Goal: Transaction & Acquisition: Obtain resource

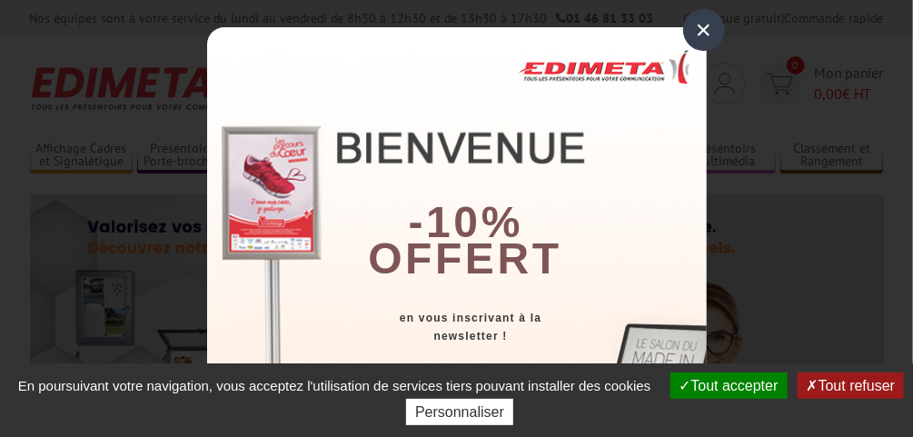
click at [700, 33] on div "×" at bounding box center [704, 30] width 42 height 42
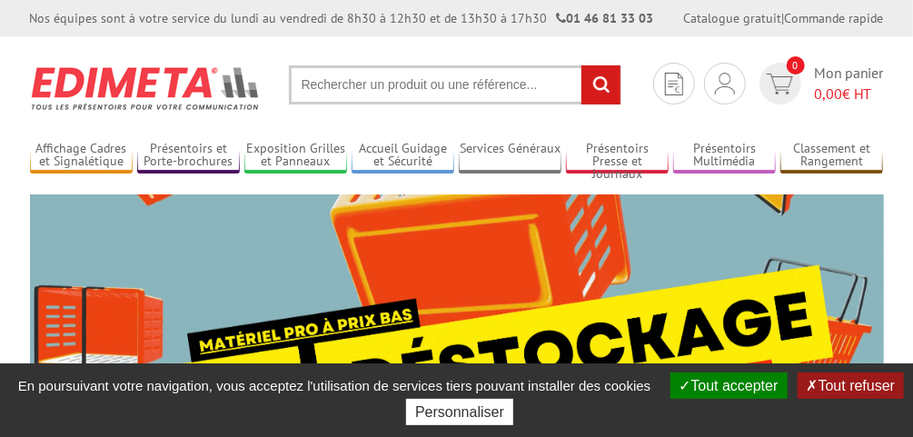
click at [746, 386] on button "Tout accepter" at bounding box center [728, 385] width 117 height 26
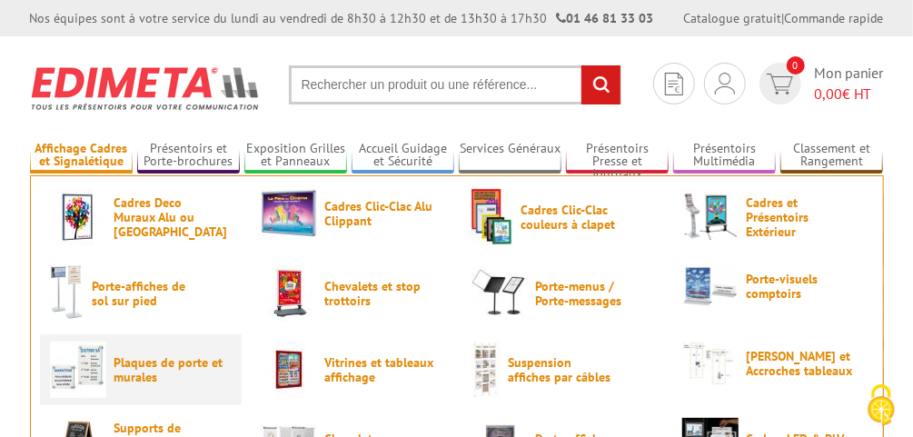
click at [144, 363] on span "Plaques de porte et murales" at bounding box center [168, 369] width 109 height 29
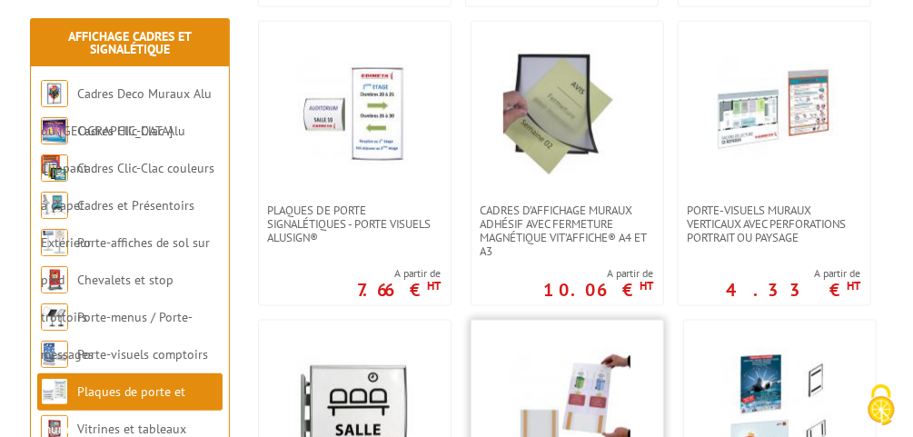
scroll to position [945, 0]
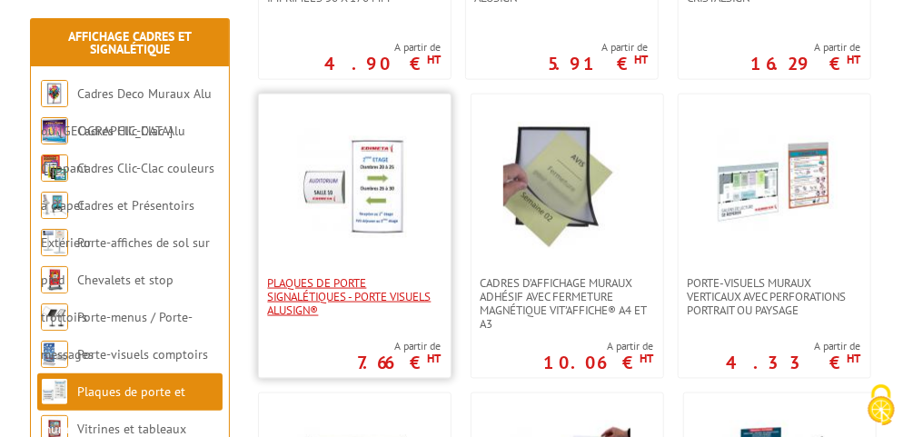
click at [406, 302] on span "Plaques de porte signalétiques - Porte Visuels AluSign®" at bounding box center [355, 296] width 174 height 41
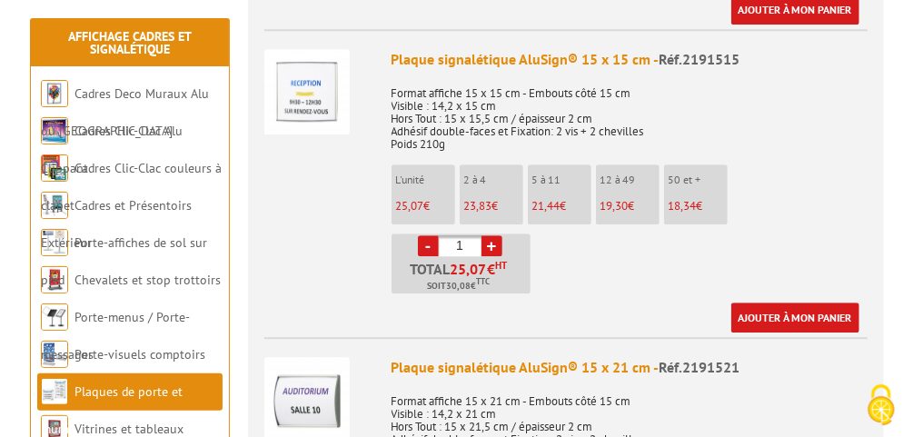
scroll to position [2107, 0]
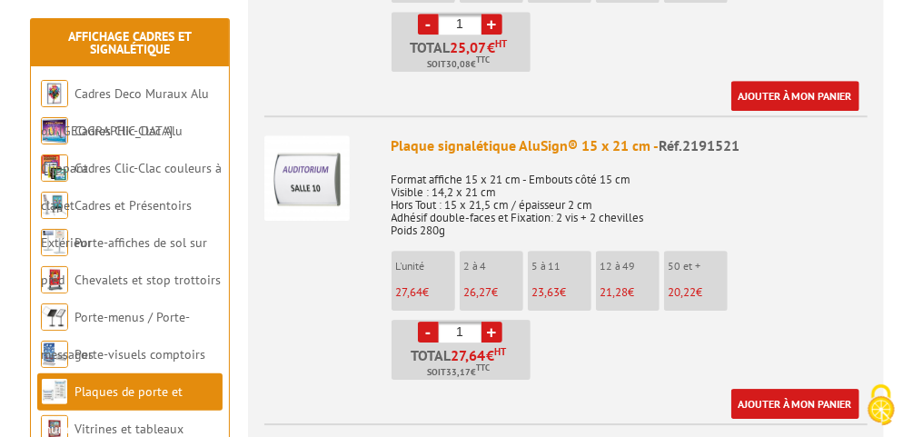
click at [456, 322] on input "1" at bounding box center [460, 332] width 43 height 21
type input "41"
click at [600, 344] on ul "L'unité 27,64 € 2 à 4 26,27 € 5 à 11 23,63 € 12 à 49 21,28 € 50 et + - +" at bounding box center [630, 315] width 476 height 129
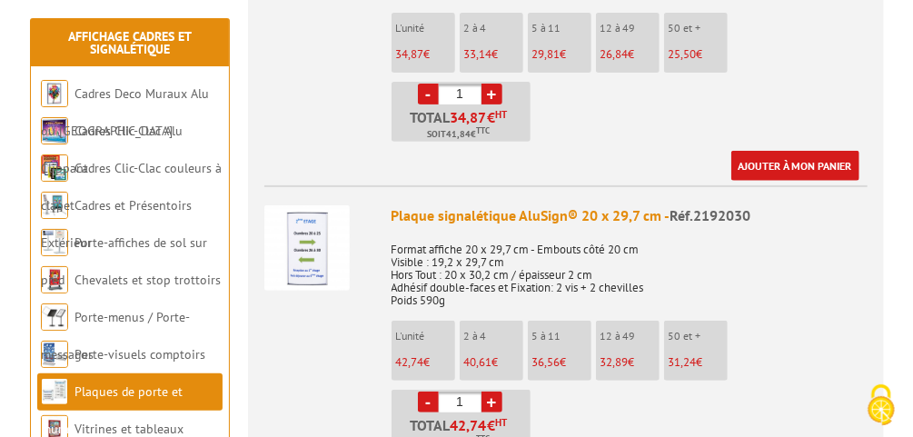
scroll to position [2980, 0]
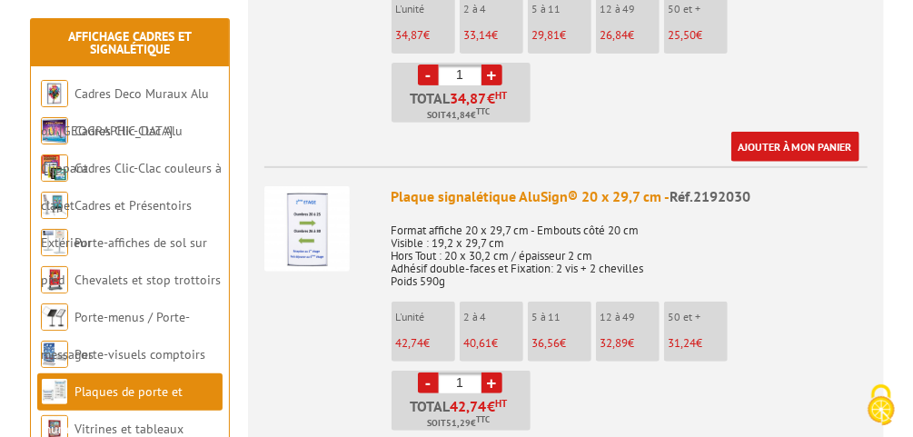
click at [491, 372] on link "+" at bounding box center [491, 382] width 21 height 21
click at [490, 372] on link "+" at bounding box center [491, 382] width 21 height 21
type input "5"
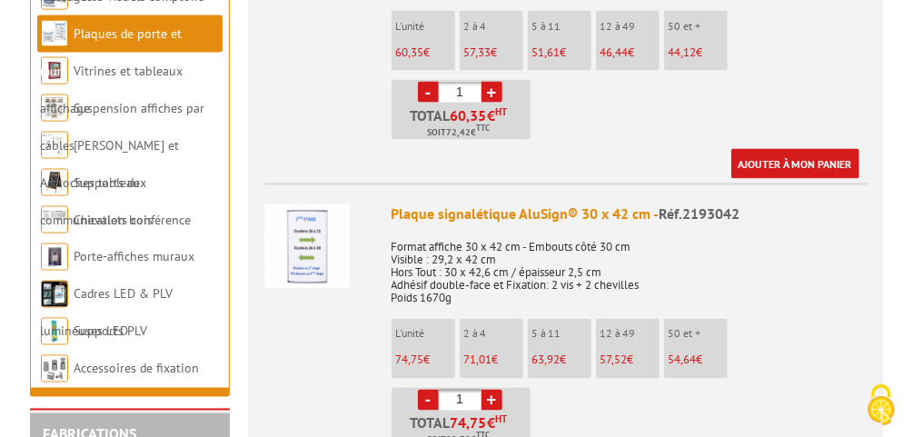
scroll to position [3997, 0]
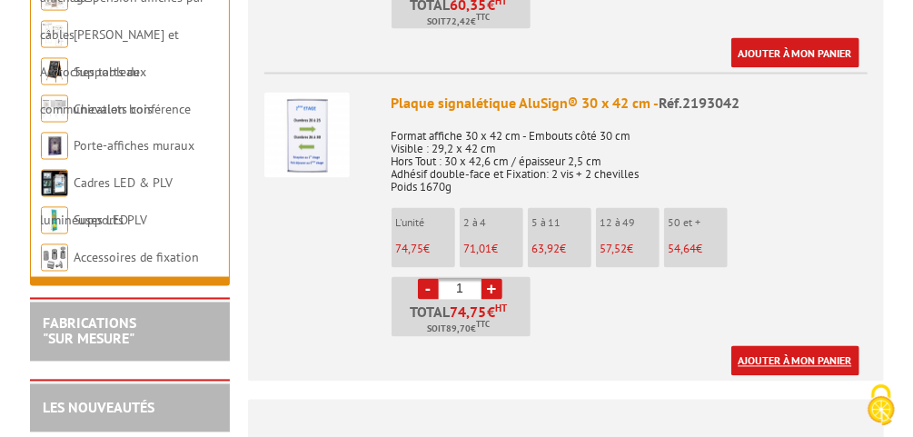
click at [776, 346] on link "Ajouter à mon panier" at bounding box center [795, 361] width 128 height 30
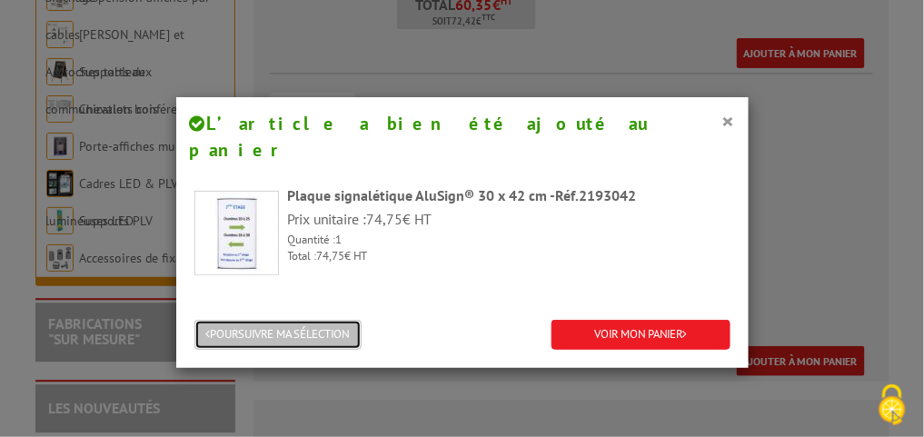
click at [268, 320] on button "POURSUIVRE MA SÉLECTION" at bounding box center [277, 335] width 167 height 30
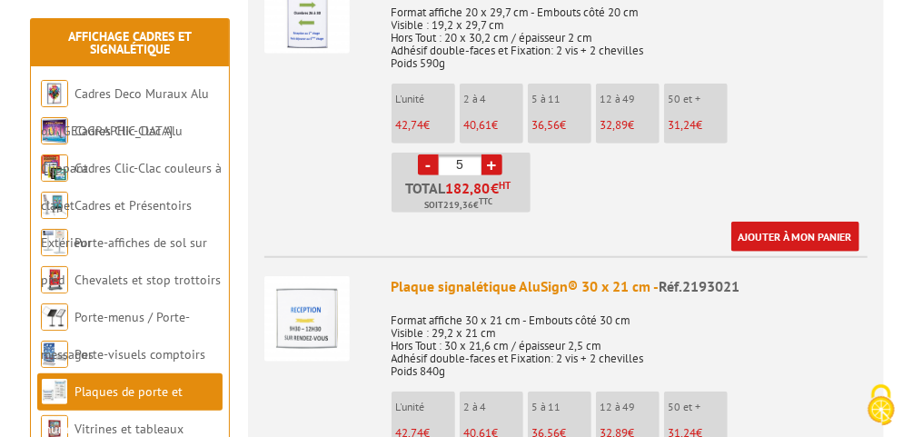
scroll to position [3125, 0]
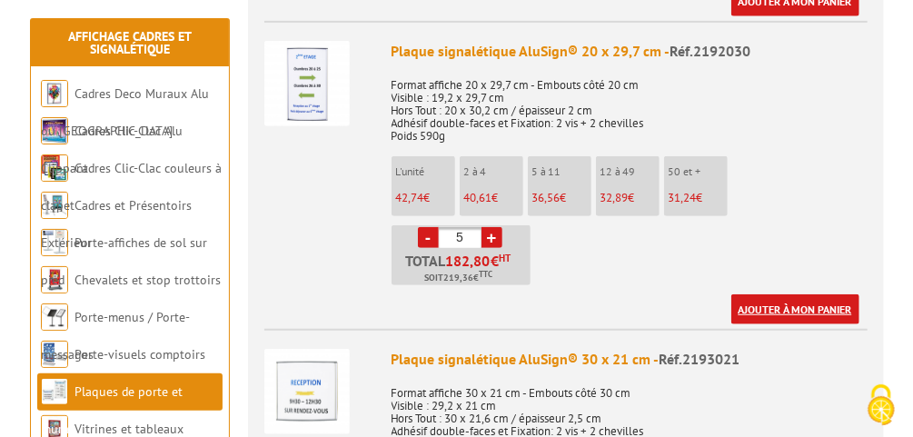
click at [788, 294] on link "Ajouter à mon panier" at bounding box center [795, 309] width 128 height 30
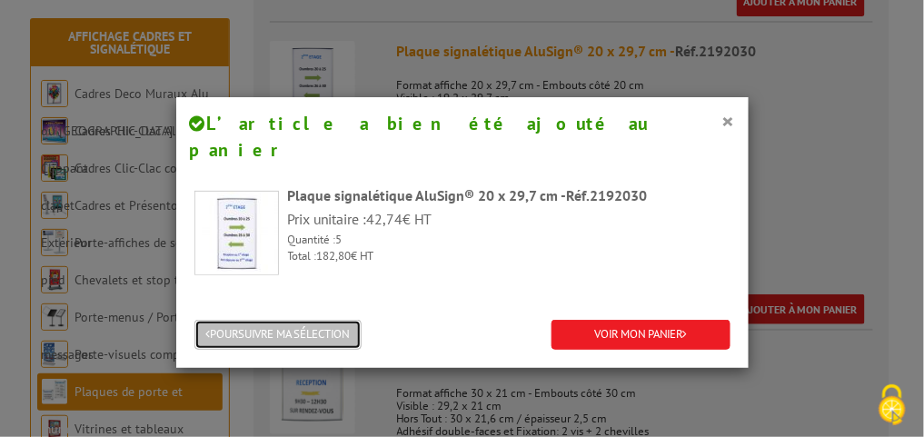
click at [291, 320] on button "POURSUIVRE MA SÉLECTION" at bounding box center [277, 335] width 167 height 30
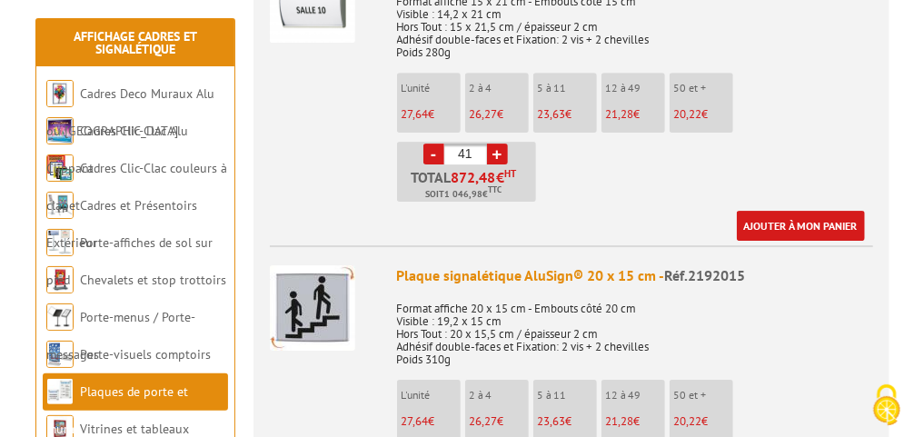
scroll to position [2253, 0]
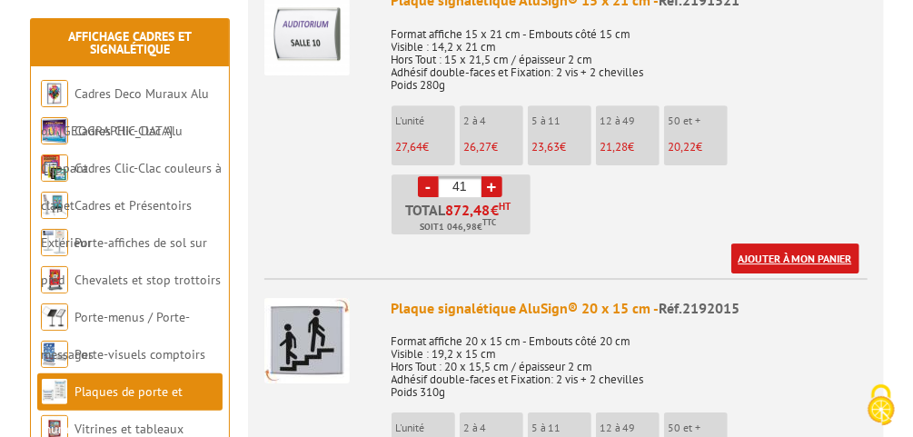
click at [761, 243] on link "Ajouter à mon panier" at bounding box center [795, 258] width 128 height 30
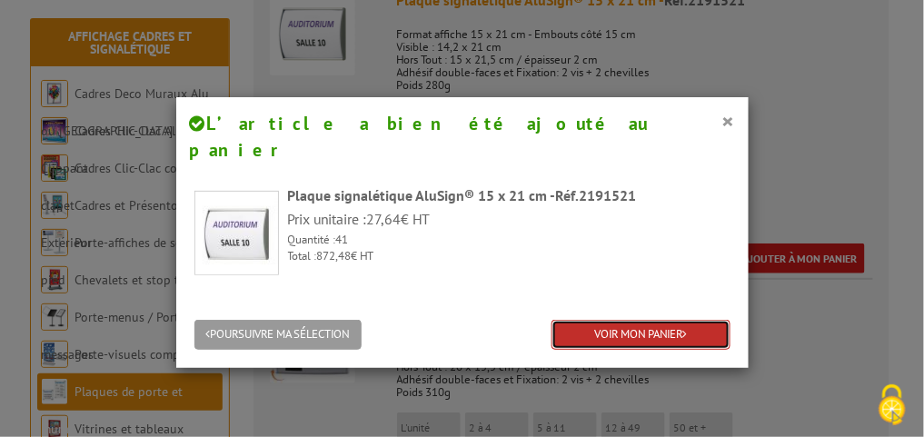
click at [608, 320] on link "VOIR MON PANIER" at bounding box center [640, 335] width 179 height 30
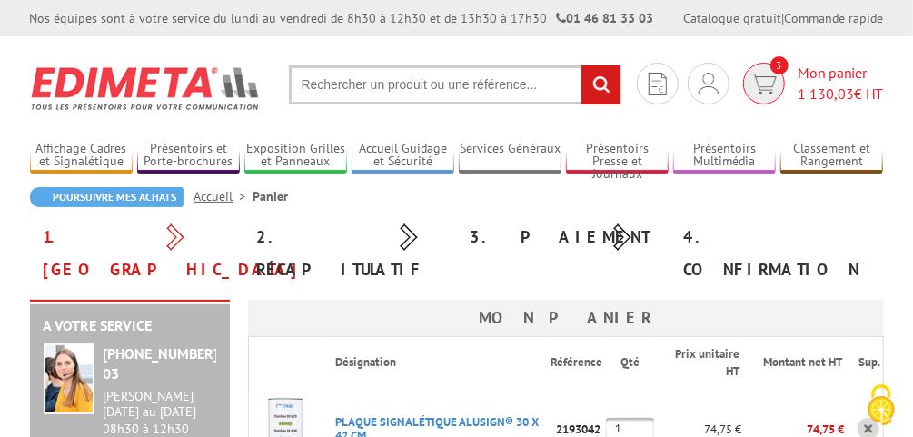
type input "communication@valserhone.fr"
click at [828, 93] on span "1 130,03" at bounding box center [826, 93] width 56 height 18
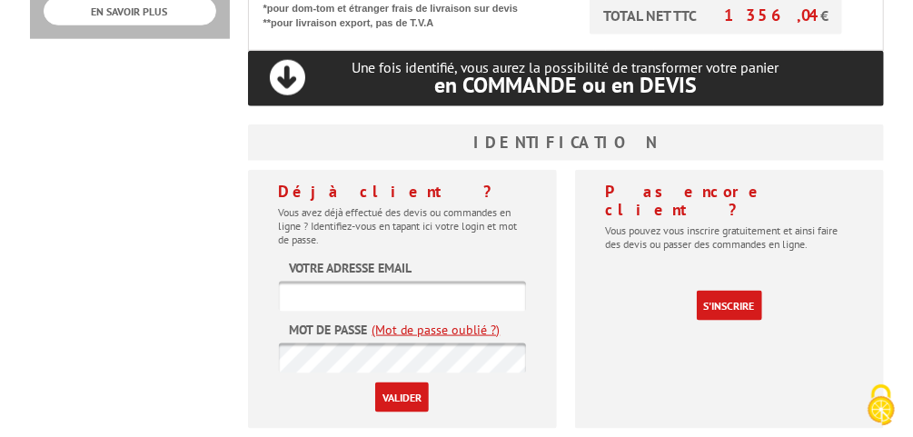
scroll to position [872, 0]
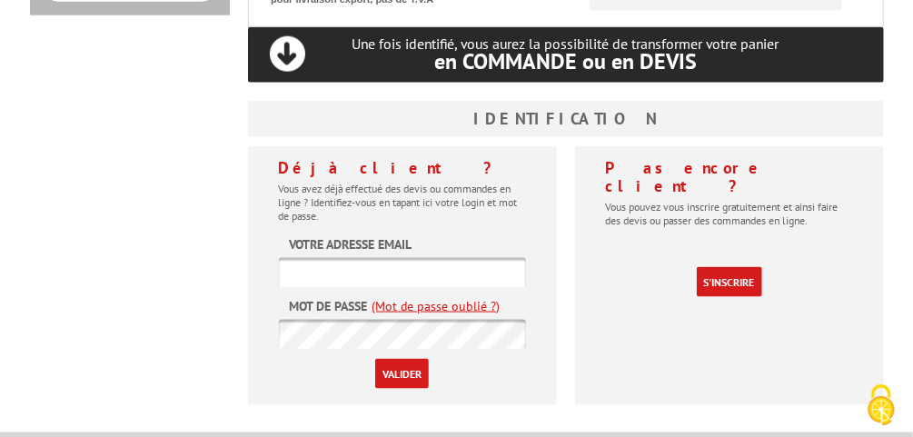
type input "[EMAIL_ADDRESS][DOMAIN_NAME]"
click at [404, 359] on input "Valider" at bounding box center [402, 374] width 54 height 30
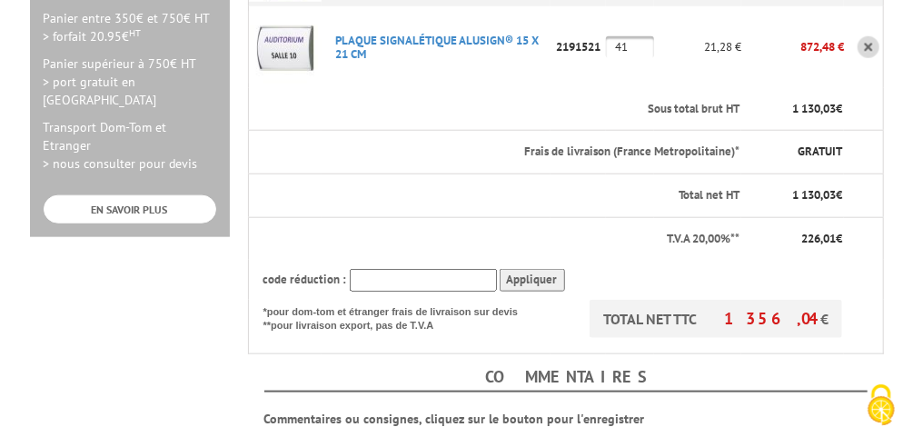
scroll to position [654, 0]
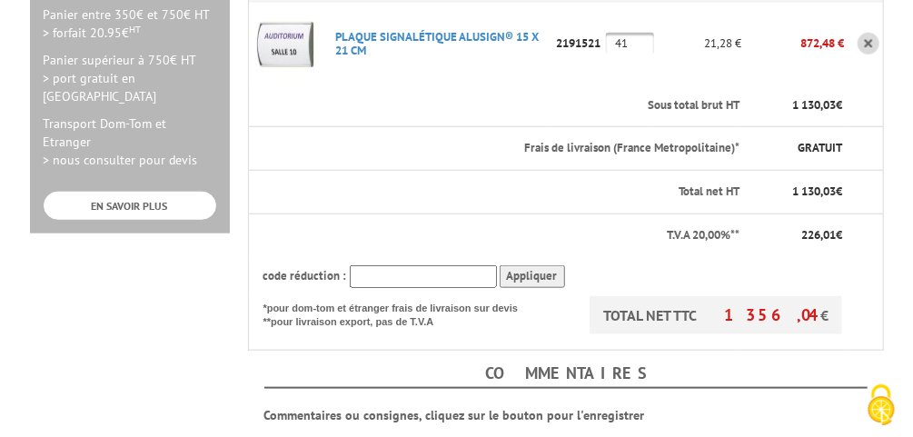
click at [425, 265] on input "text" at bounding box center [423, 276] width 147 height 23
type input "15POURVOUS"
click at [520, 265] on input "Appliquer" at bounding box center [532, 276] width 65 height 23
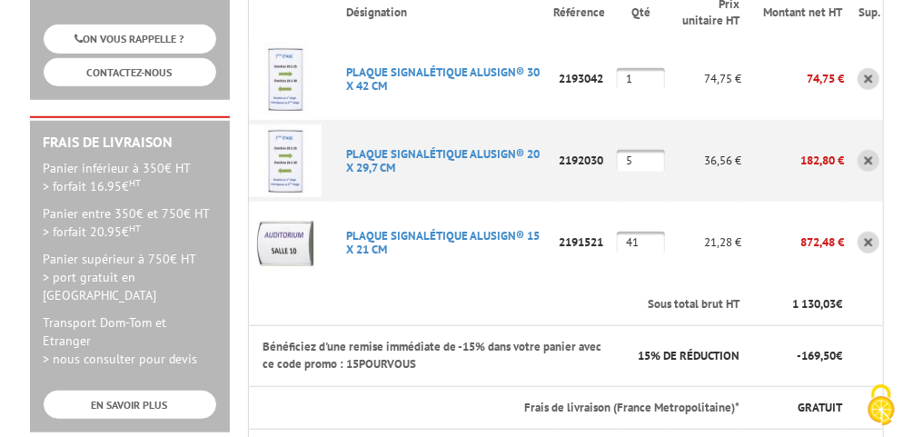
scroll to position [436, 0]
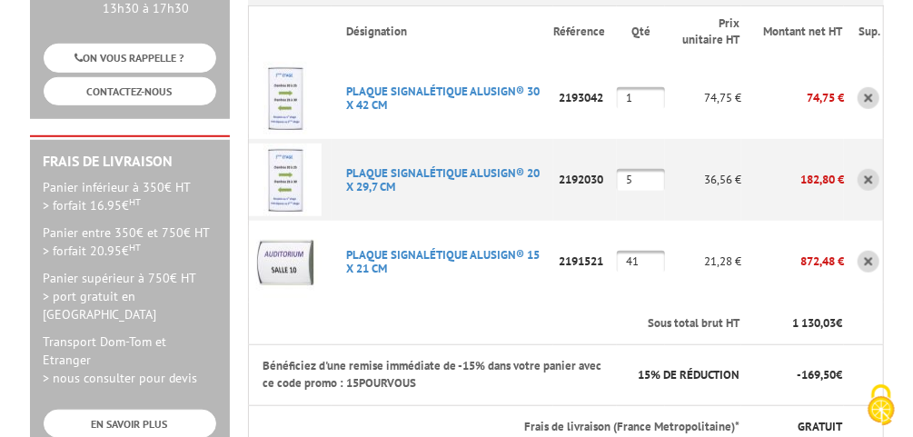
click at [647, 251] on input "41" at bounding box center [641, 262] width 48 height 22
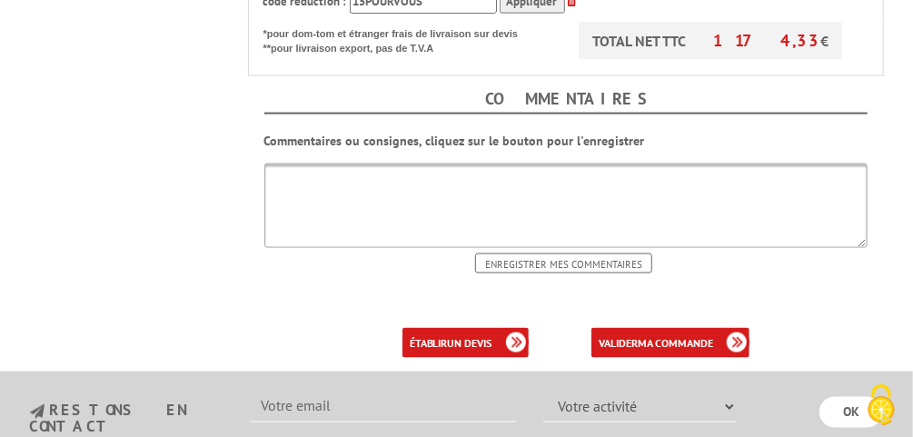
scroll to position [1017, 0]
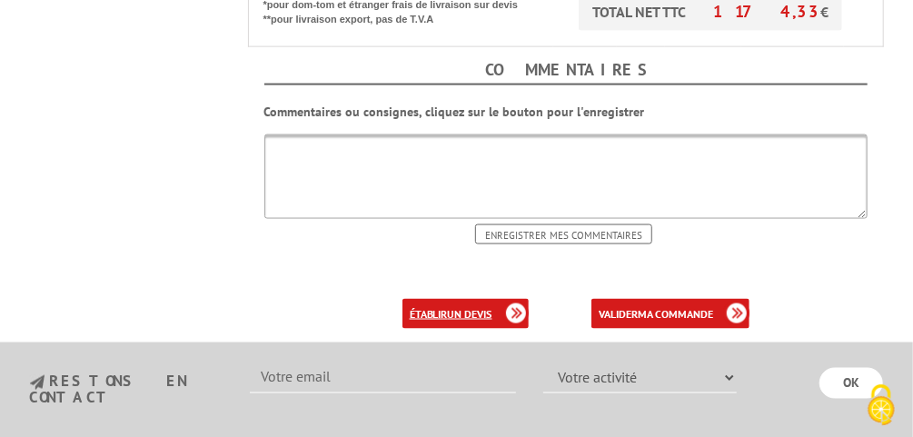
type input "42"
click at [471, 307] on b "un devis" at bounding box center [470, 314] width 45 height 14
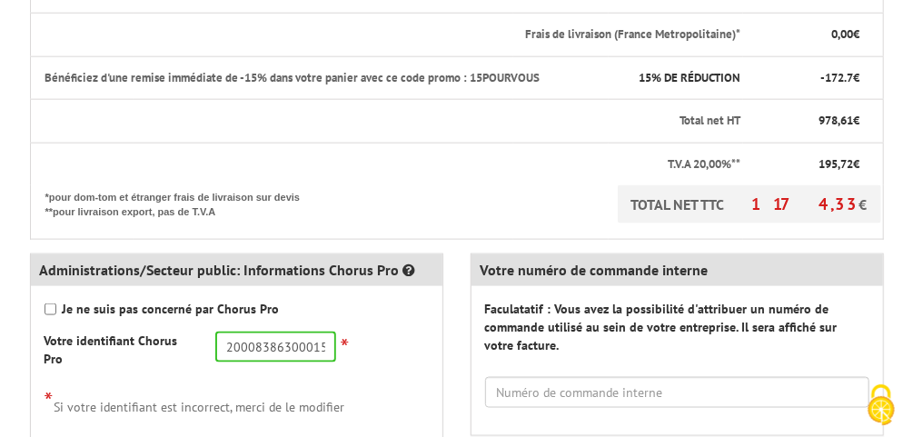
scroll to position [872, 0]
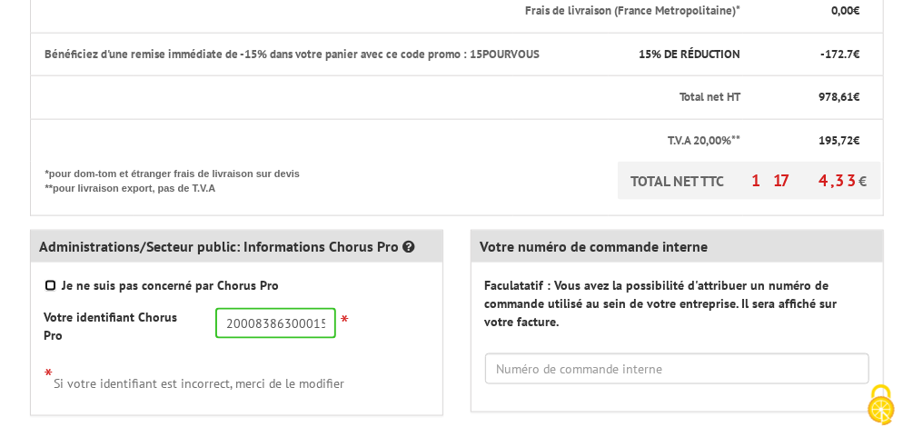
click at [48, 280] on input "Je ne suis pas concerné par Chorus Pro" at bounding box center [51, 286] width 12 height 12
checkbox input "true"
click at [270, 308] on input "text" at bounding box center [275, 323] width 121 height 31
click at [45, 280] on input "Je ne suis pas concerné par Chorus Pro" at bounding box center [51, 286] width 12 height 12
checkbox input "false"
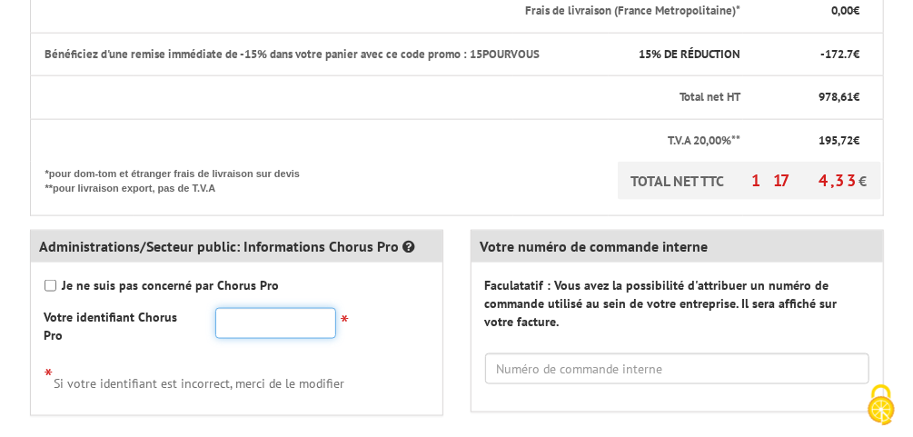
click at [236, 308] on input "text" at bounding box center [275, 323] width 121 height 31
click at [233, 308] on input "text" at bounding box center [275, 323] width 121 height 31
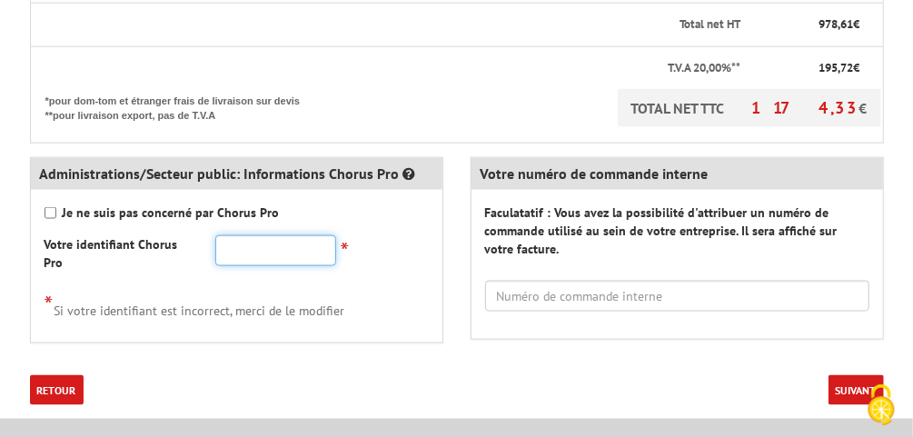
click at [271, 235] on input "text" at bounding box center [275, 250] width 121 height 31
click at [262, 235] on input "text" at bounding box center [275, 250] width 121 height 31
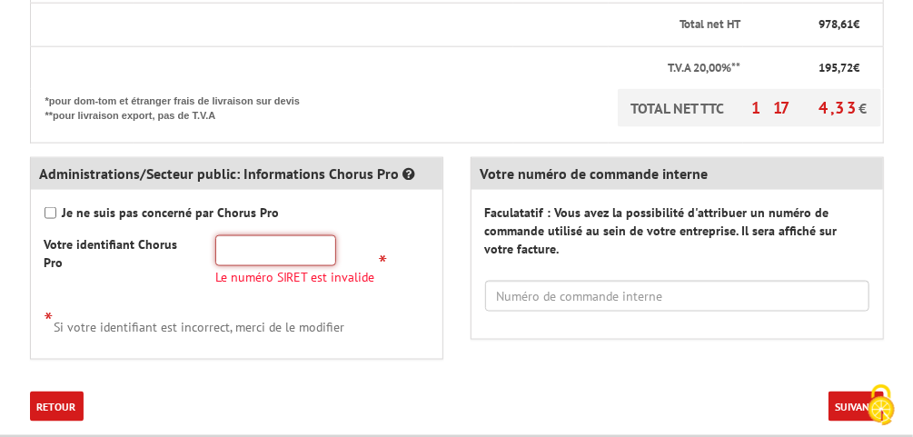
click at [277, 235] on input "text" at bounding box center [275, 250] width 121 height 31
drag, startPoint x: 273, startPoint y: 192, endPoint x: 287, endPoint y: 203, distance: 17.4
click at [286, 235] on input "2008" at bounding box center [275, 250] width 121 height 31
click at [414, 306] on div "* Si votre identifiant est incorrect, merci de le modifier" at bounding box center [237, 321] width 384 height 30
click at [360, 306] on div "* Si votre identifiant est incorrect, merci de le modifier" at bounding box center [237, 321] width 384 height 30
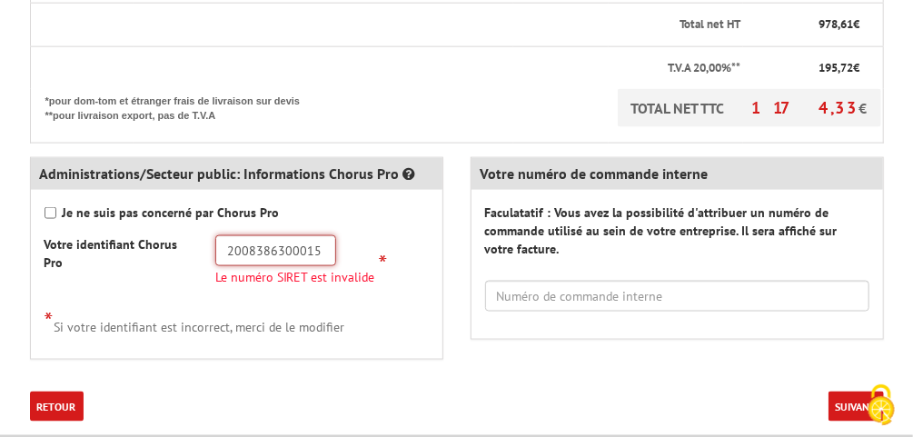
click at [247, 235] on input "2008386300015" at bounding box center [275, 250] width 121 height 31
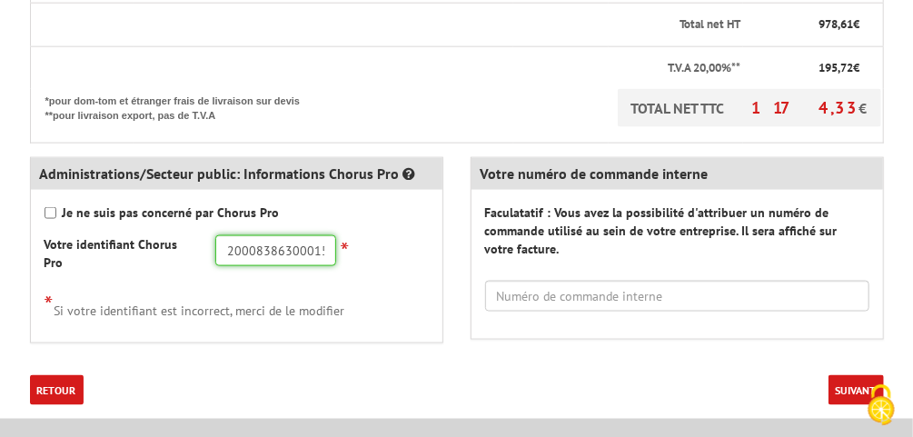
type input "20008386300015"
click at [863, 375] on button "Suivant" at bounding box center [855, 390] width 55 height 30
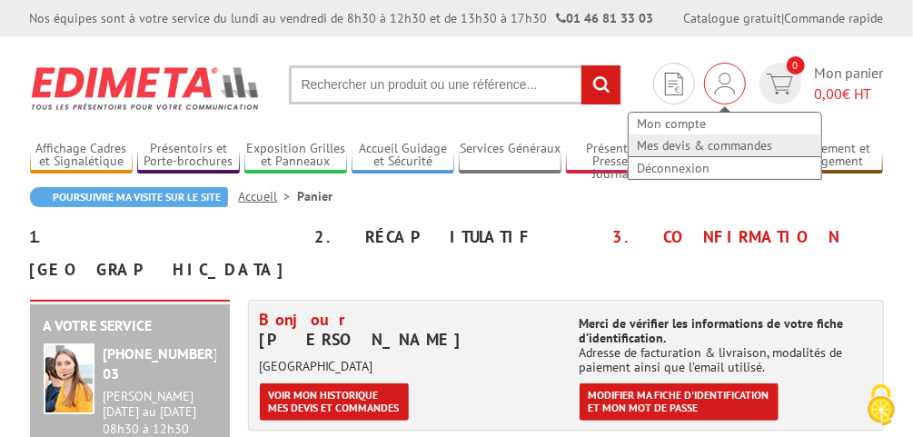
click at [730, 148] on link "Mes devis & commandes" at bounding box center [725, 145] width 193 height 22
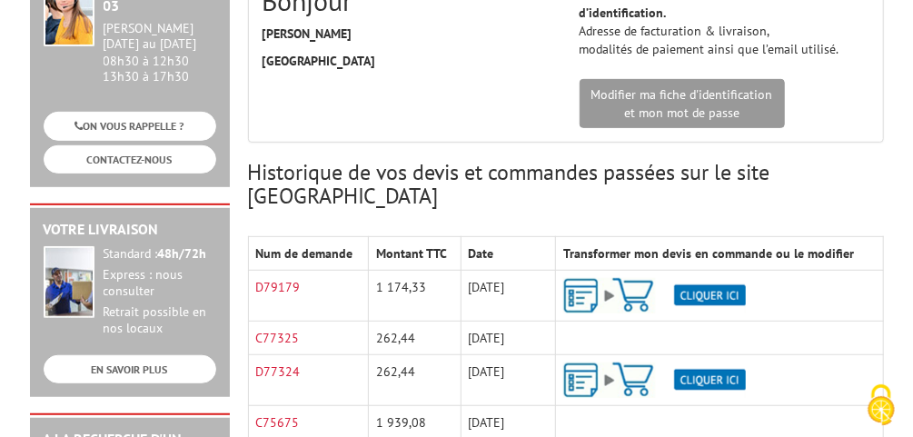
scroll to position [291, 0]
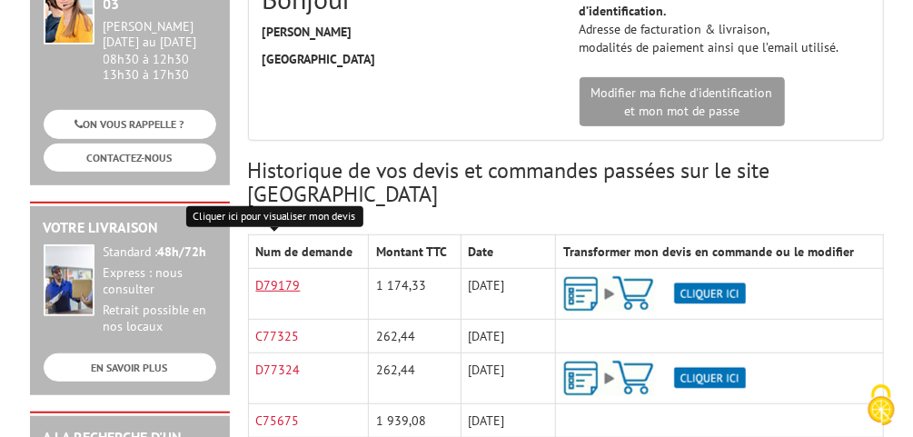
click at [281, 277] on link "D79179" at bounding box center [278, 285] width 45 height 16
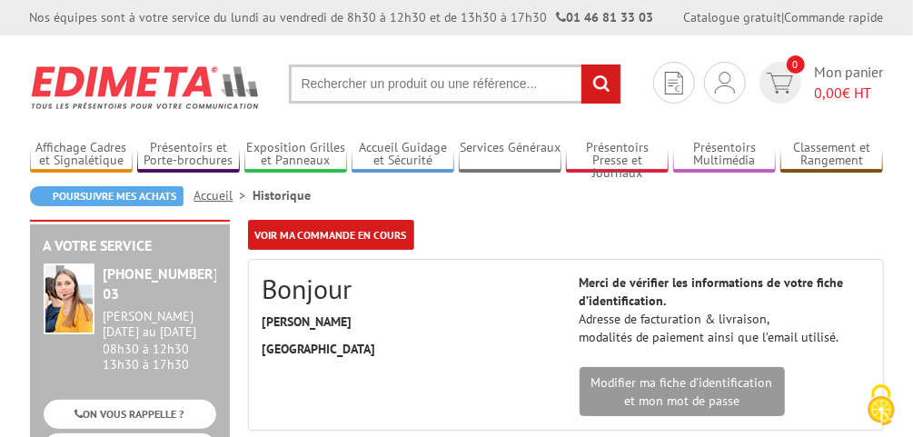
scroll to position [0, 0]
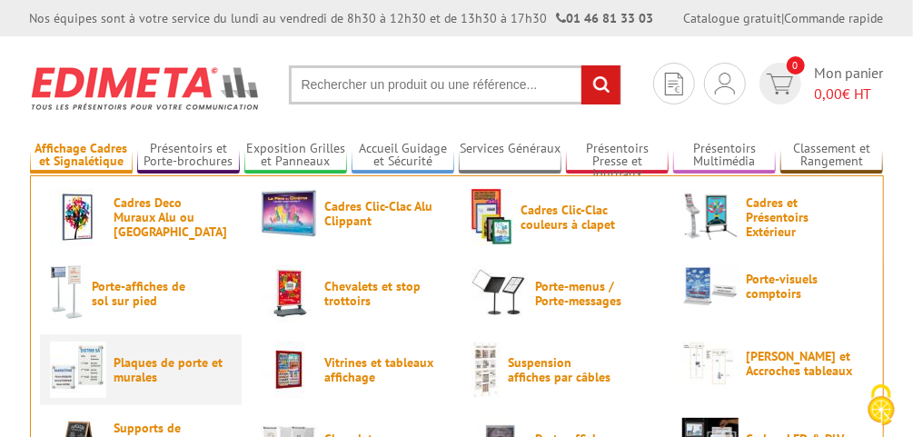
click at [142, 375] on span "Plaques de porte et murales" at bounding box center [168, 369] width 109 height 29
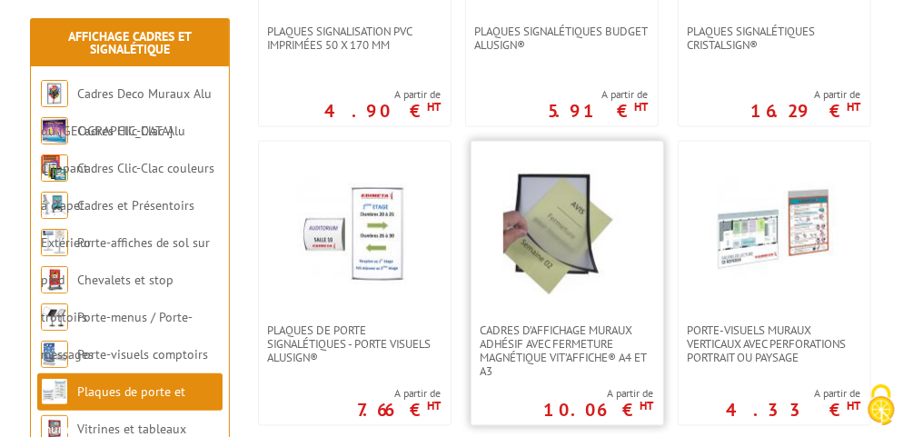
scroll to position [945, 0]
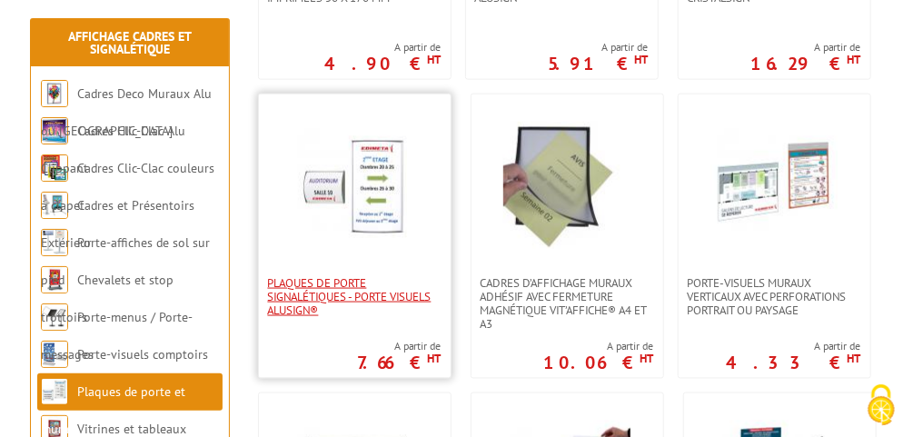
click at [397, 298] on span "Plaques de porte signalétiques - Porte Visuels AluSign®" at bounding box center [355, 296] width 174 height 41
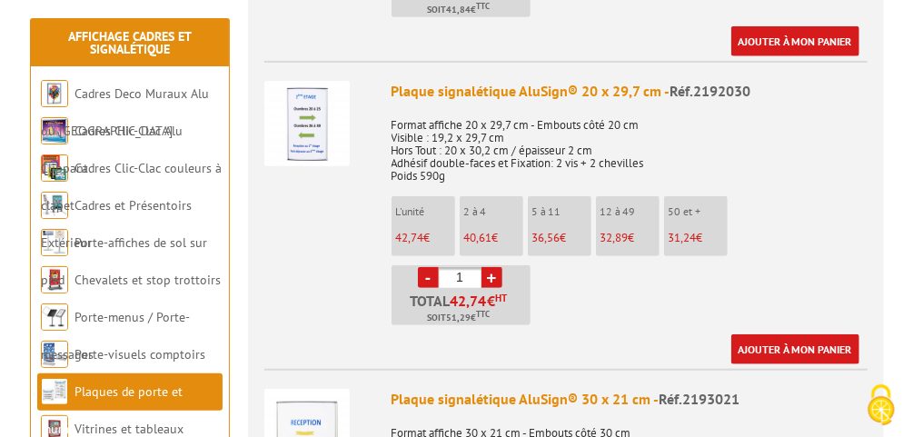
scroll to position [2980, 0]
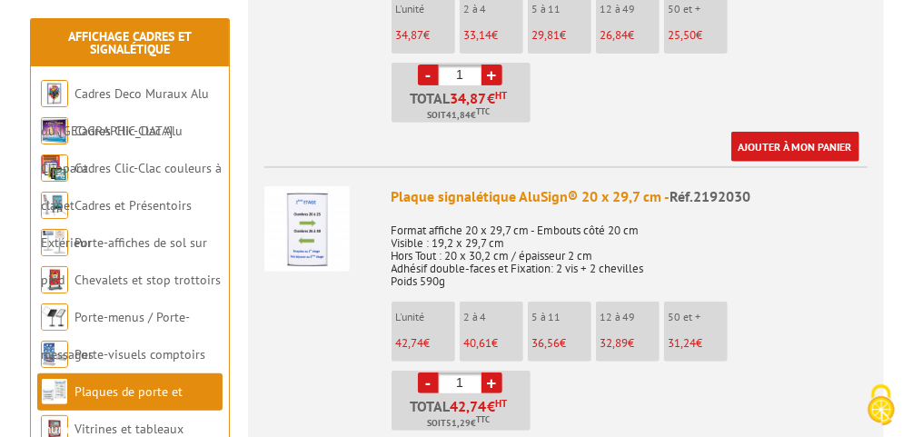
click at [552, 186] on div "Plaque signalétique AluSign® 20 x 29,7 cm - Réf.2192030" at bounding box center [630, 196] width 476 height 21
click at [508, 227] on p "Format affiche 20 x 29,7 cm - Embouts côté 20 cm Visible : 19,2 x 29,7 cm Hors …" at bounding box center [630, 250] width 476 height 76
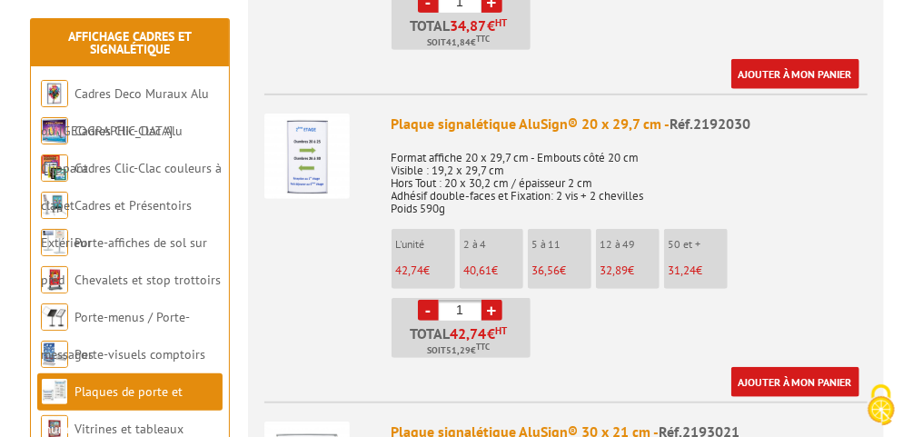
click at [684, 114] on span "Réf.2192030" at bounding box center [710, 123] width 81 height 18
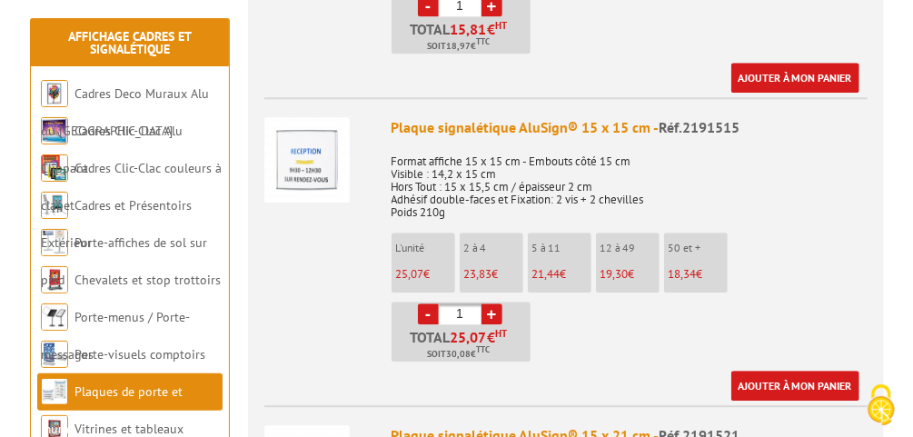
scroll to position [1817, 0]
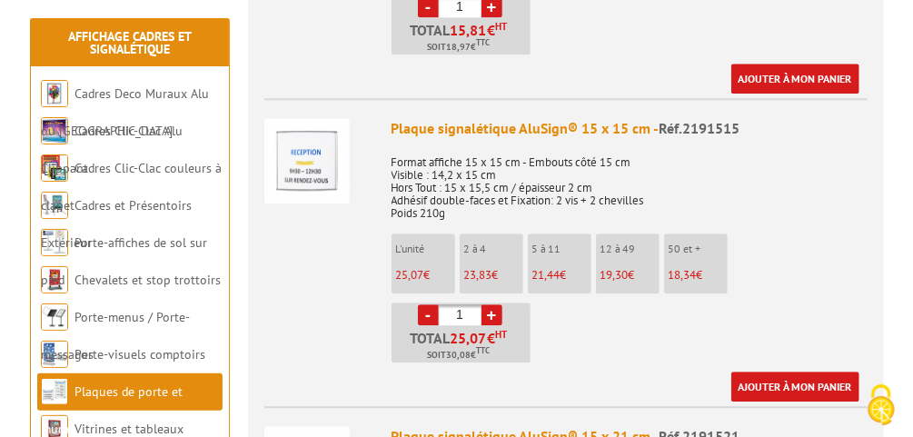
click at [618, 372] on div "Ajouter à mon panier" at bounding box center [626, 387] width 468 height 30
